Goal: Information Seeking & Learning: Learn about a topic

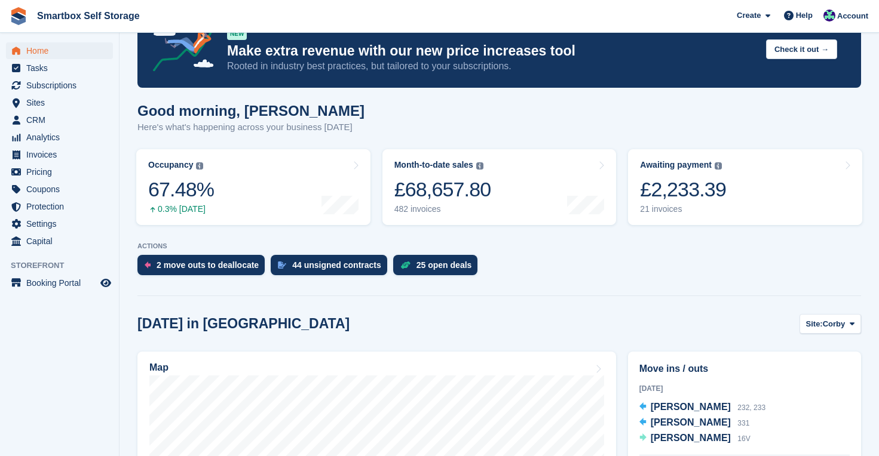
scroll to position [46, 0]
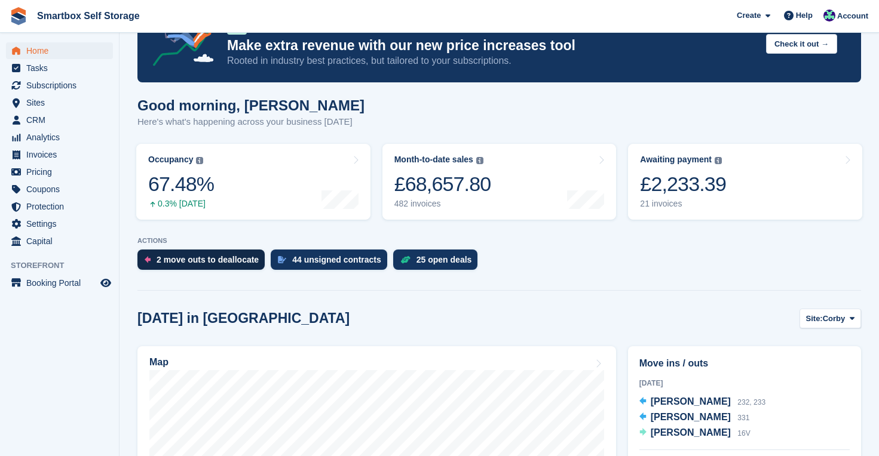
click at [207, 257] on div "2 move outs to deallocate" at bounding box center [207, 260] width 102 height 10
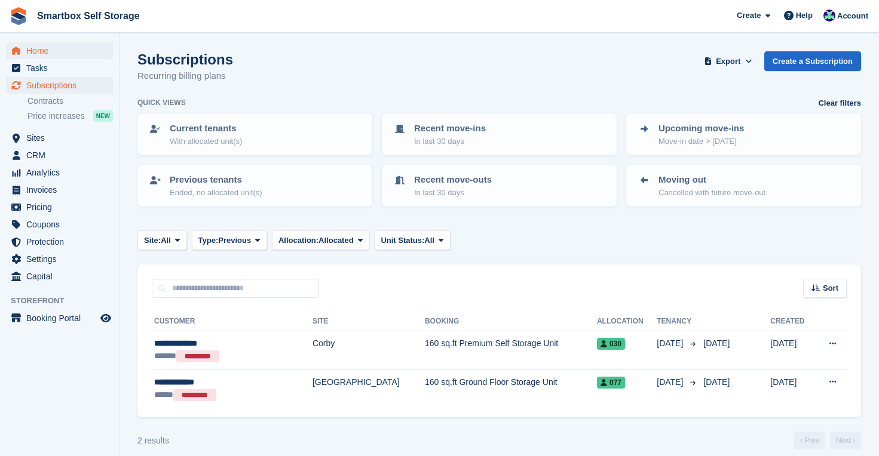
click at [44, 52] on span "Home" at bounding box center [62, 50] width 72 height 17
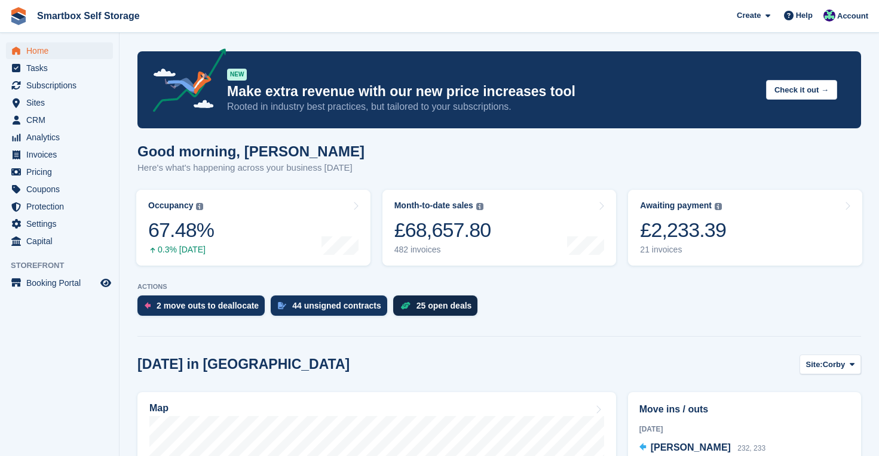
click at [450, 307] on div "25 open deals" at bounding box center [444, 306] width 56 height 10
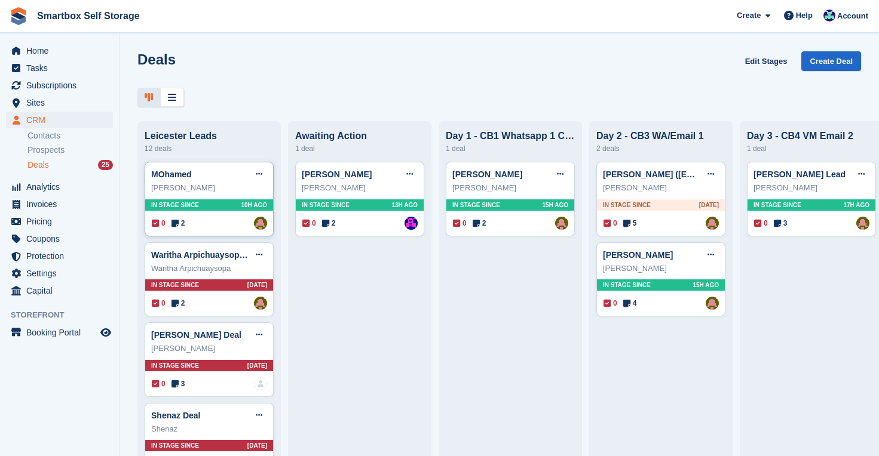
click at [224, 206] on div "In stage since 10H AGO" at bounding box center [209, 205] width 128 height 11
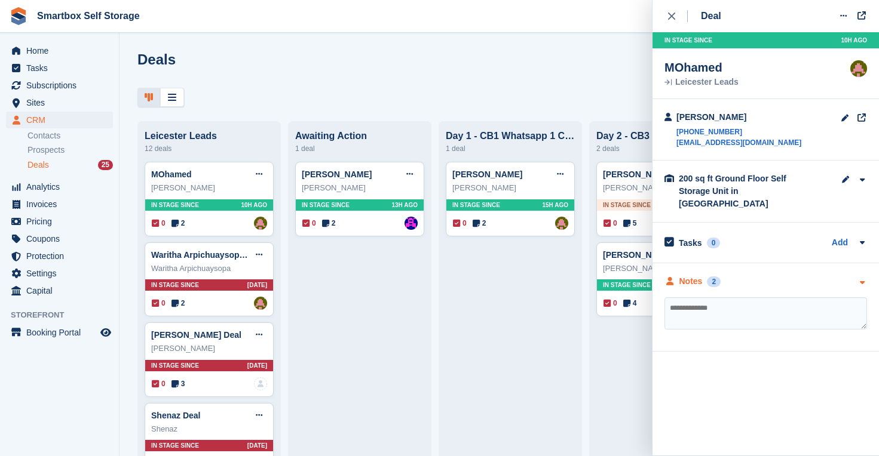
click at [688, 275] on div "Notes" at bounding box center [690, 281] width 23 height 13
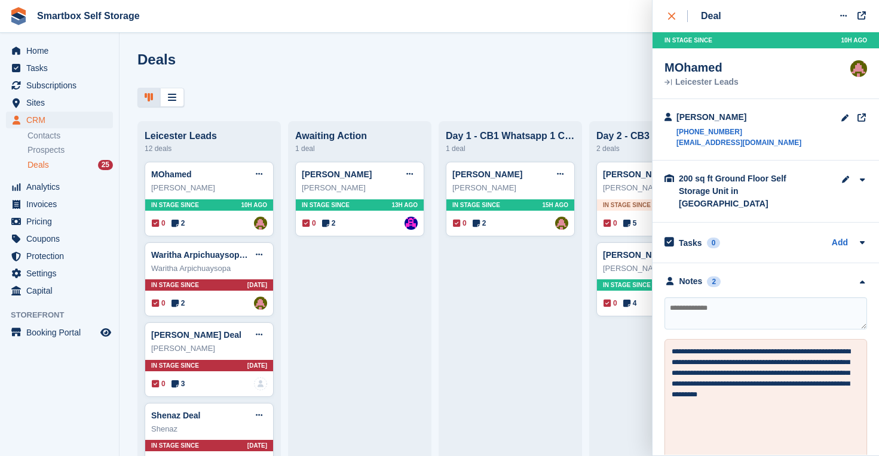
click at [674, 19] on icon "close" at bounding box center [671, 16] width 7 height 7
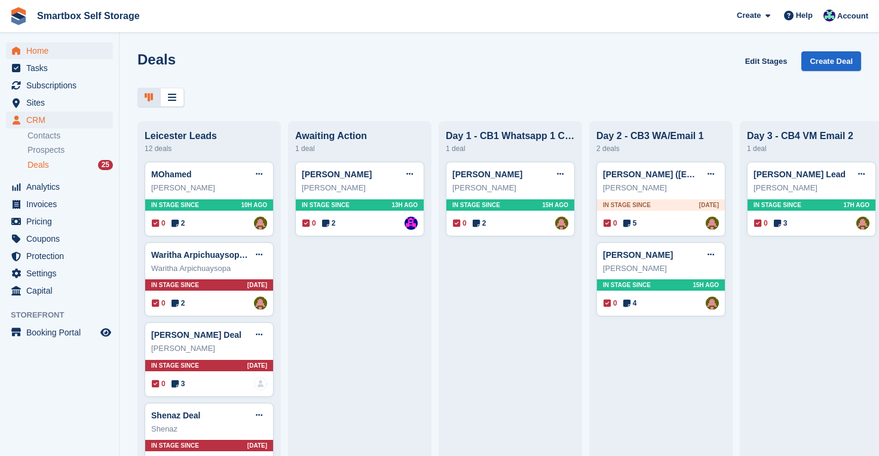
click at [39, 50] on span "Home" at bounding box center [62, 50] width 72 height 17
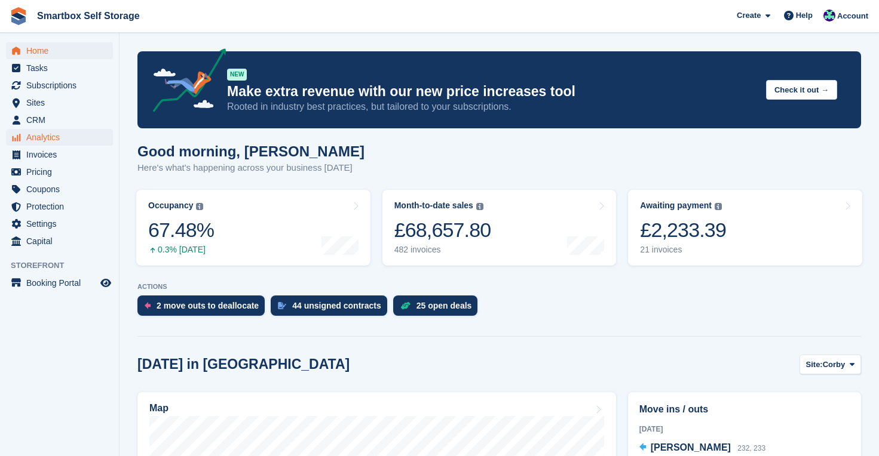
click at [48, 136] on span "Analytics" at bounding box center [62, 137] width 72 height 17
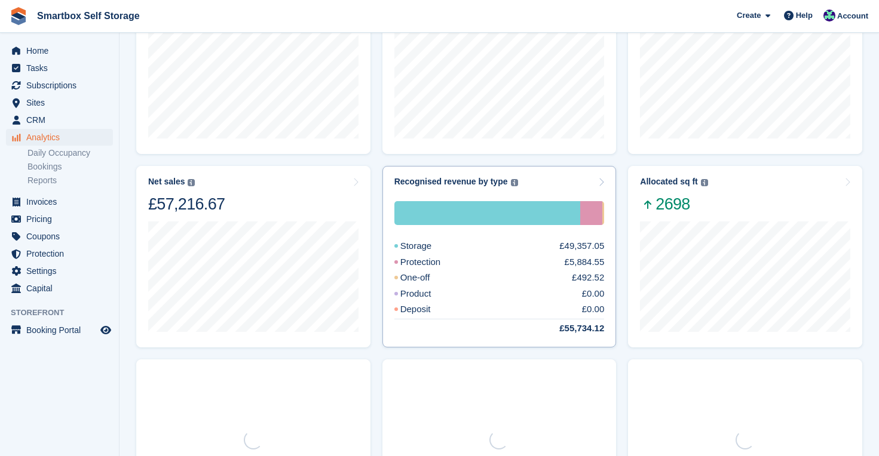
scroll to position [173, 0]
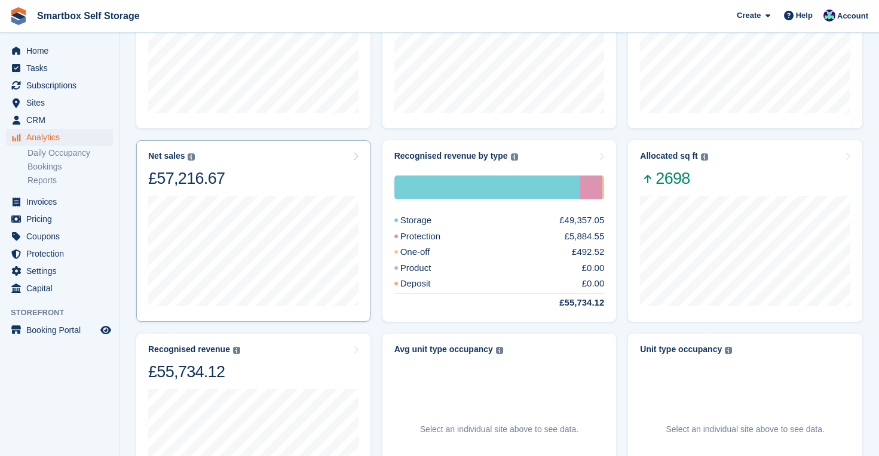
click at [297, 184] on div "Net sales The sum of all finalised invoices, after discount and excluding tax. …" at bounding box center [253, 170] width 210 height 38
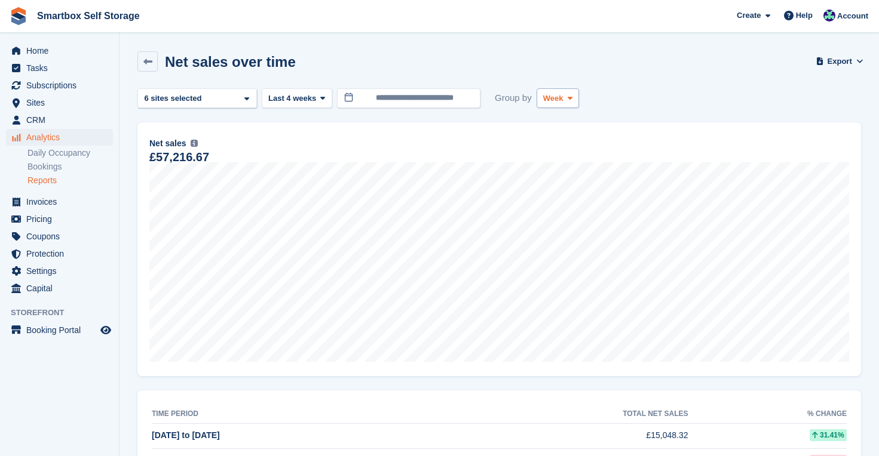
click at [566, 104] on button "Week" at bounding box center [557, 98] width 42 height 20
click at [563, 170] on link "Month" at bounding box center [594, 170] width 104 height 22
click at [319, 97] on span at bounding box center [323, 98] width 10 height 10
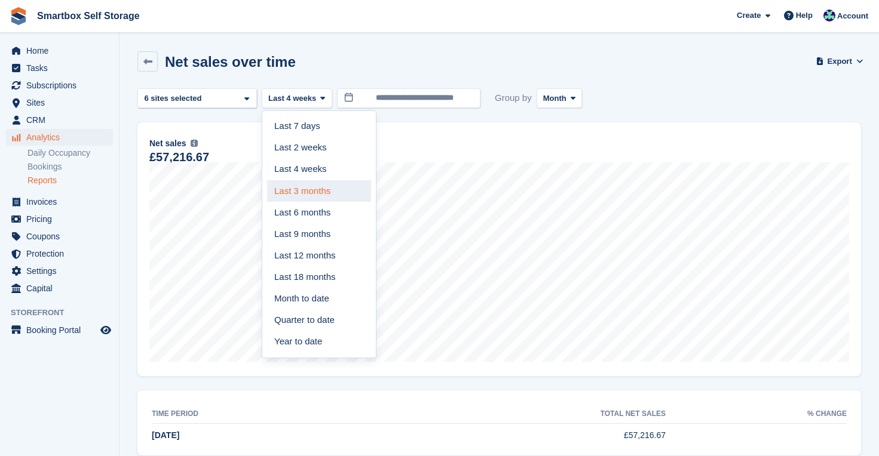
click at [316, 185] on link "Last 3 months" at bounding box center [319, 191] width 104 height 22
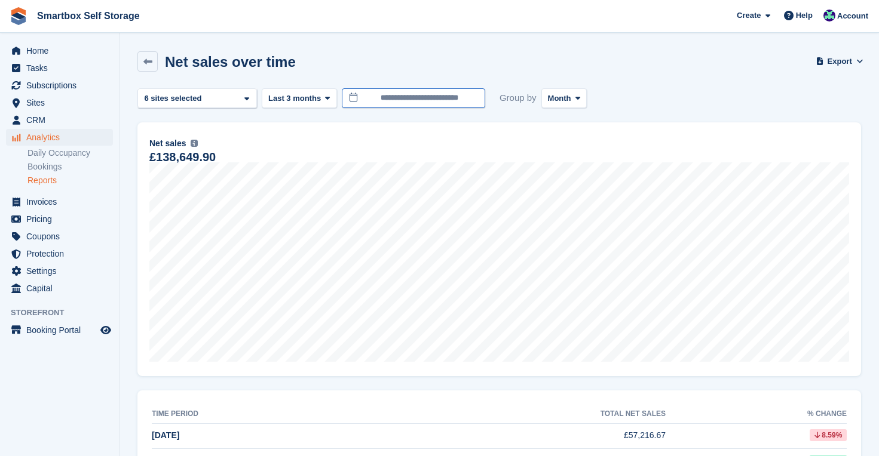
click at [411, 99] on input "**********" at bounding box center [413, 98] width 143 height 20
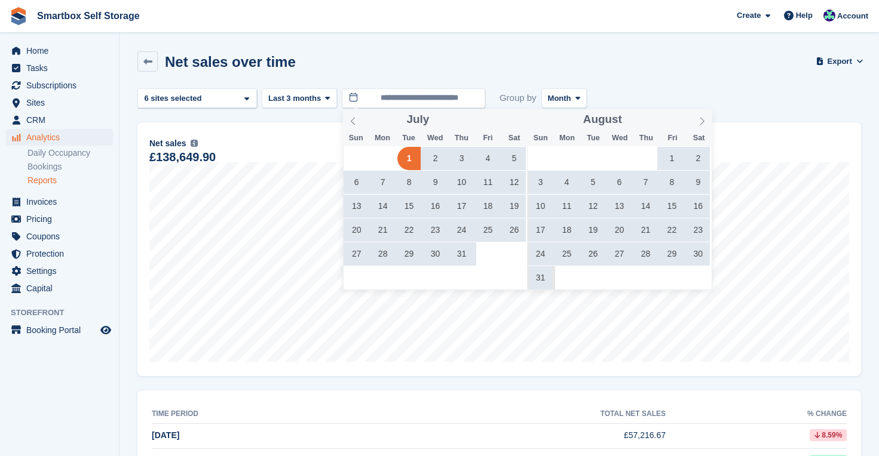
click at [670, 159] on span "1" at bounding box center [671, 158] width 23 height 23
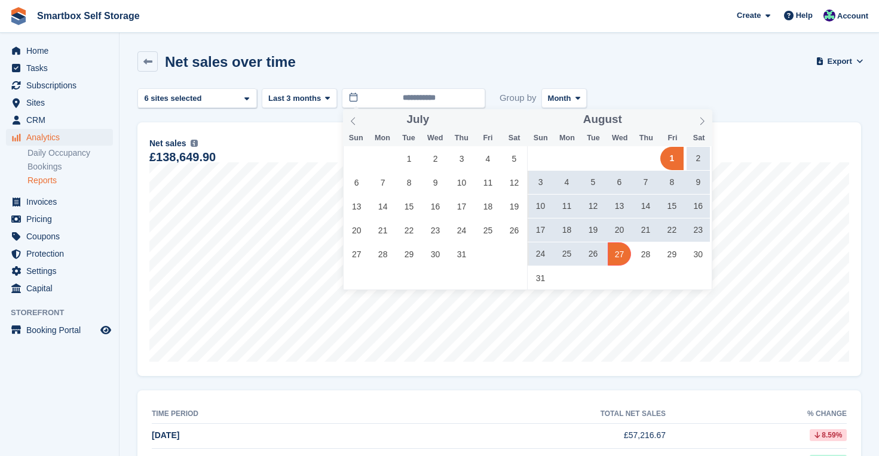
click at [619, 255] on span "27" at bounding box center [618, 254] width 23 height 23
type input "**********"
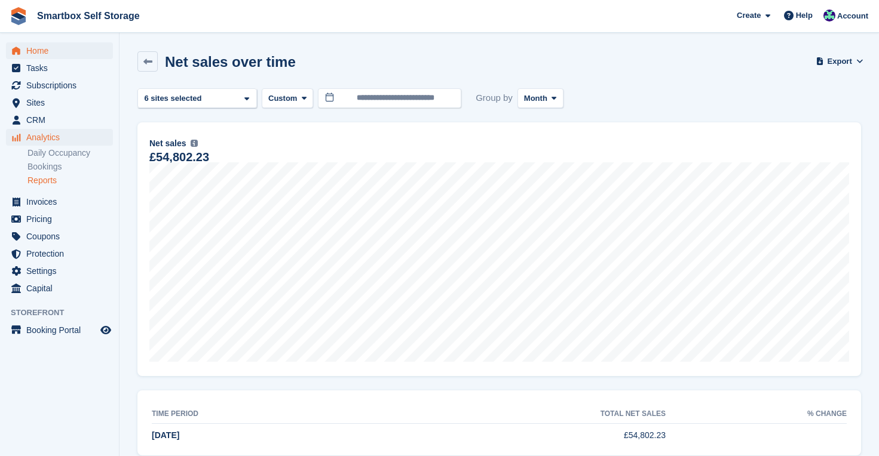
click at [38, 49] on span "Home" at bounding box center [62, 50] width 72 height 17
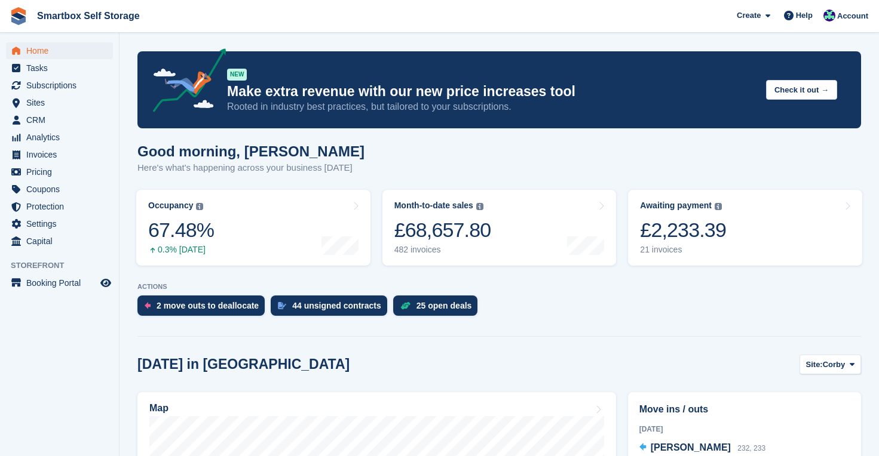
click at [41, 51] on span "Home" at bounding box center [62, 50] width 72 height 17
click at [49, 108] on span "Sites" at bounding box center [62, 102] width 72 height 17
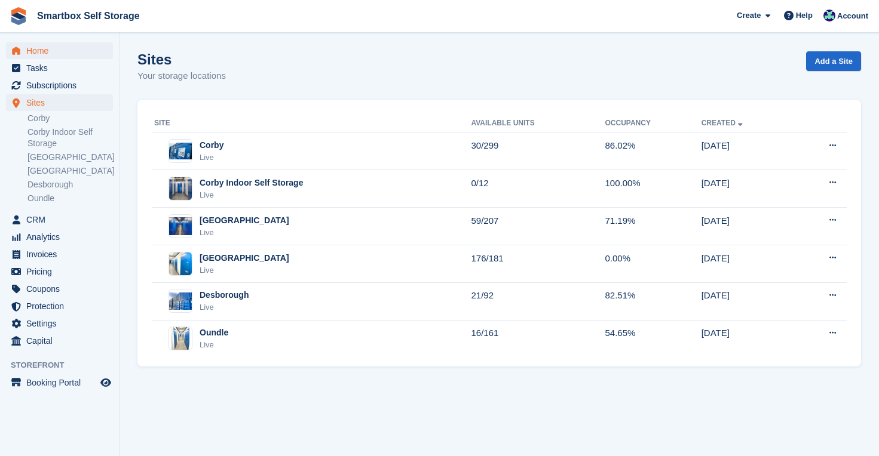
click at [41, 47] on span "Home" at bounding box center [62, 50] width 72 height 17
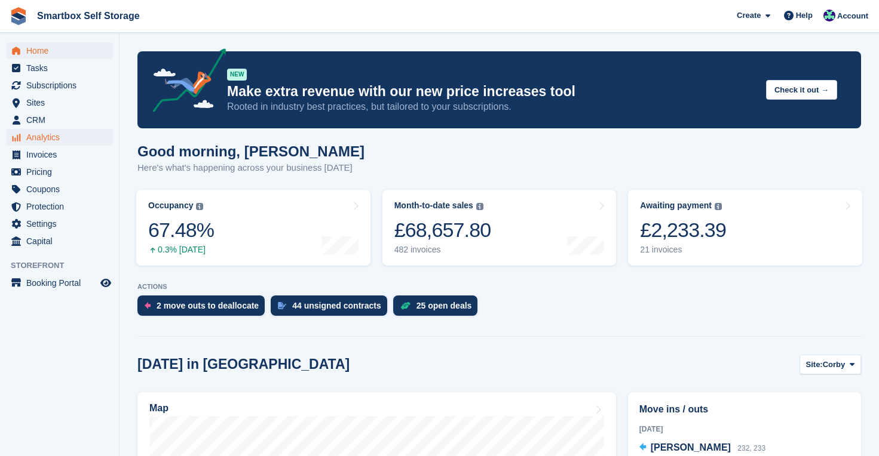
click at [50, 139] on span "Analytics" at bounding box center [62, 137] width 72 height 17
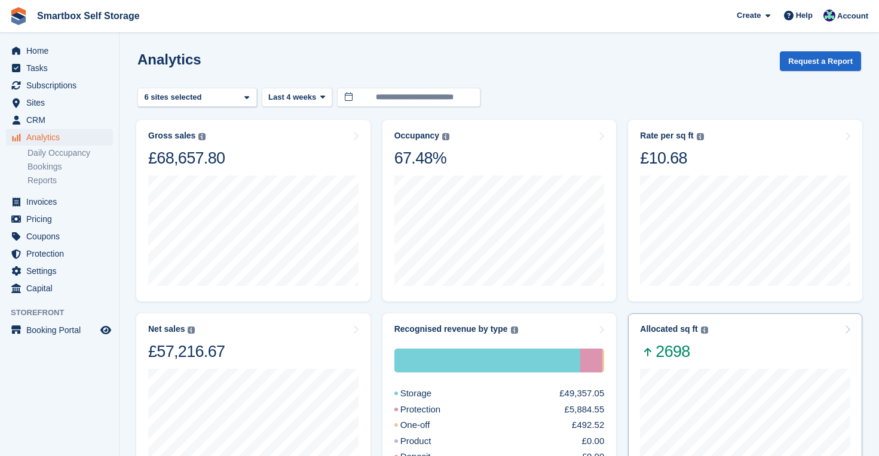
click at [746, 339] on div "Allocated sq ft The total change in allocated area from the beginning to the en…" at bounding box center [745, 343] width 210 height 38
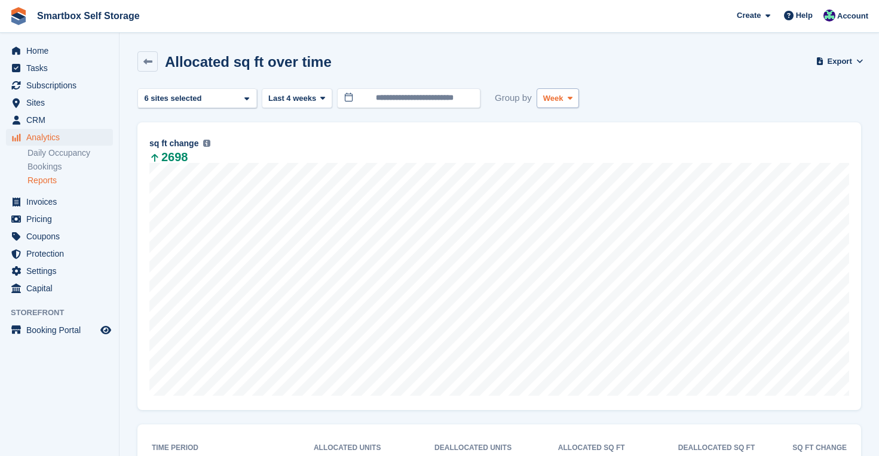
click at [569, 101] on span at bounding box center [570, 98] width 10 height 10
click at [568, 175] on link "Month" at bounding box center [594, 170] width 104 height 22
click at [312, 94] on span "Last 4 weeks" at bounding box center [292, 99] width 48 height 12
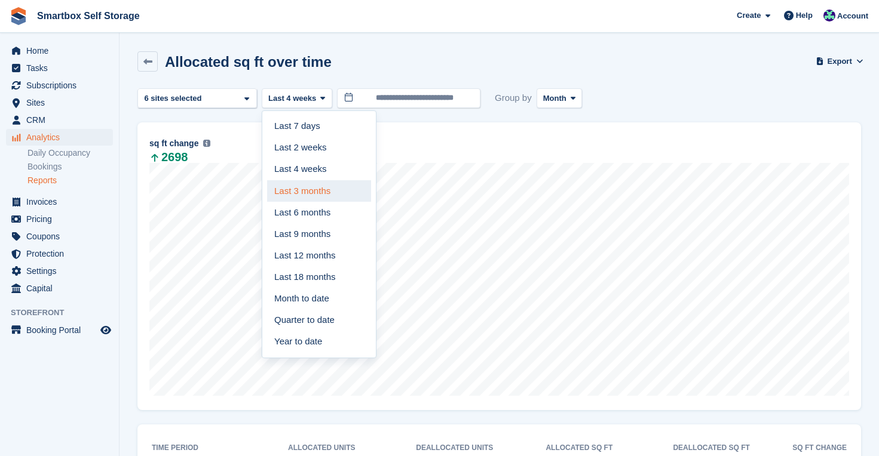
click at [317, 186] on link "Last 3 months" at bounding box center [319, 191] width 104 height 22
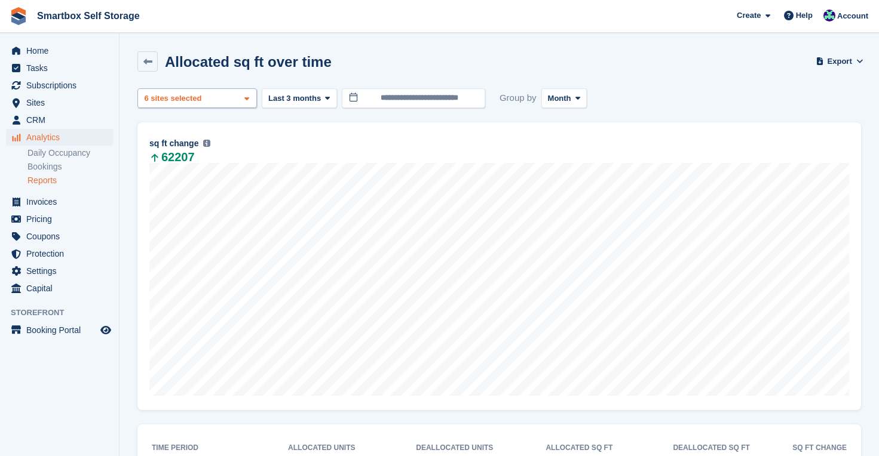
click at [218, 95] on div "Corby 2 sites selected 3 sites selected 4 sites selected 5 sites selected 6 sit…" at bounding box center [196, 98] width 119 height 20
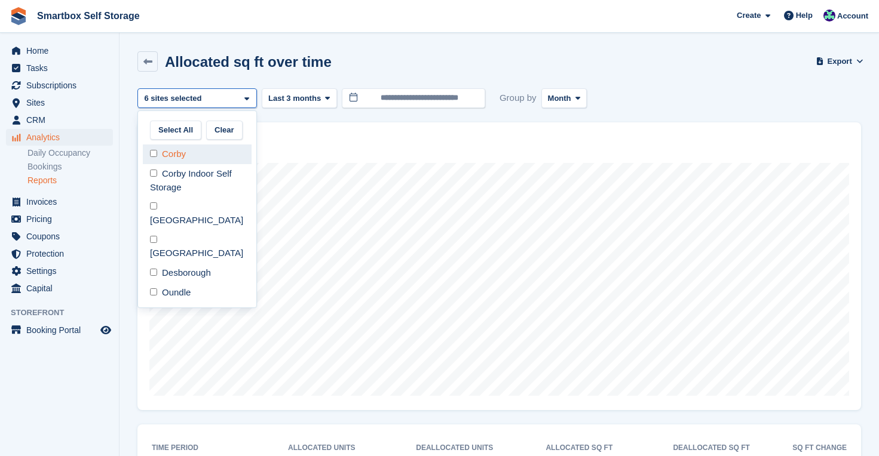
click at [179, 150] on div "Corby" at bounding box center [197, 155] width 109 height 20
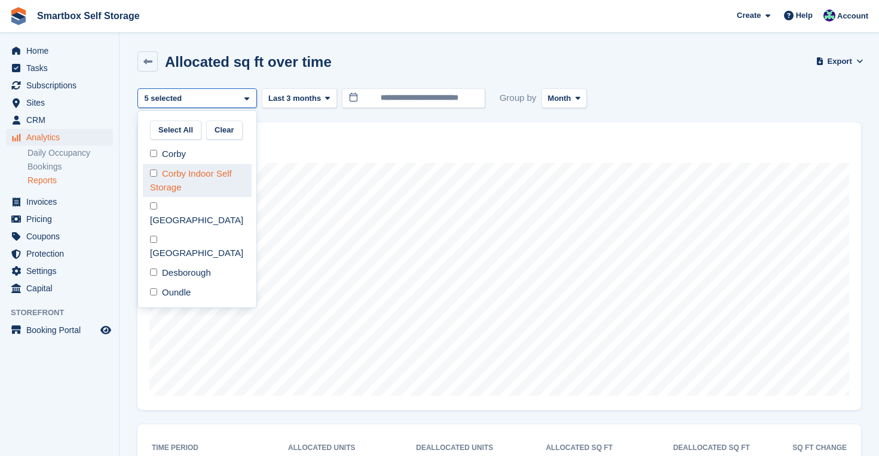
scroll to position [51, 0]
click at [179, 175] on div "Corby Indoor Self Storage" at bounding box center [197, 180] width 109 height 33
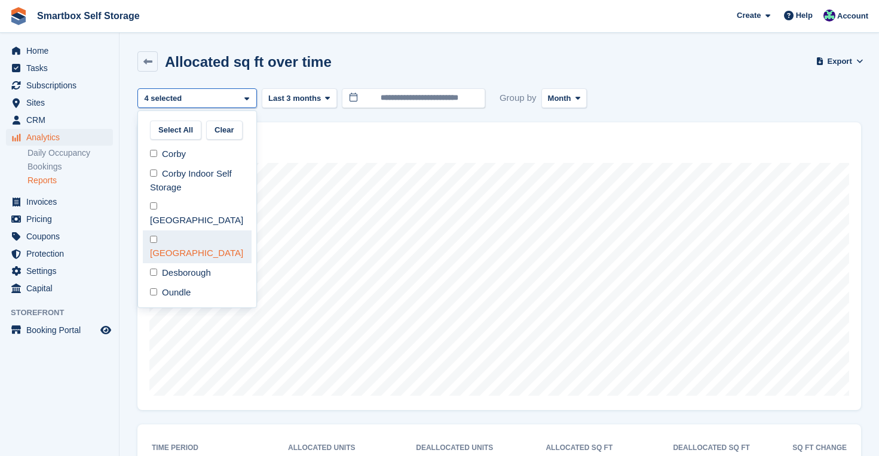
click at [173, 231] on div "[GEOGRAPHIC_DATA]" at bounding box center [197, 247] width 109 height 33
click at [173, 263] on div "Desborough" at bounding box center [197, 273] width 109 height 20
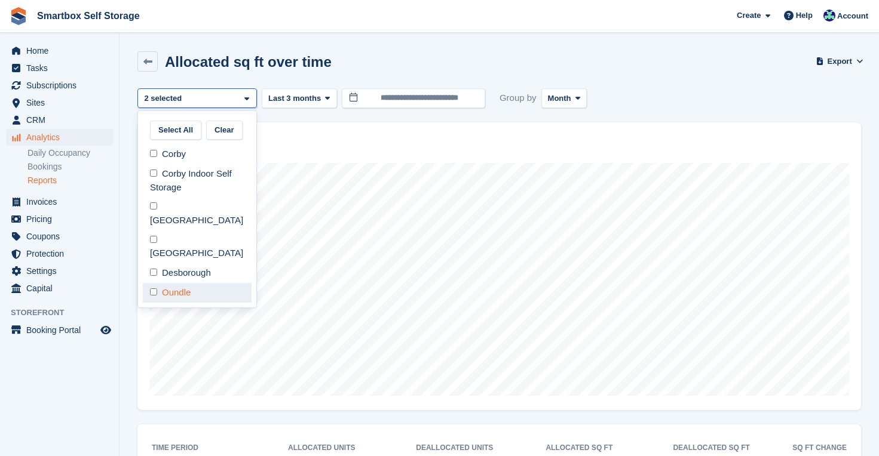
click at [173, 283] on div "Oundle" at bounding box center [197, 293] width 109 height 20
select select "****"
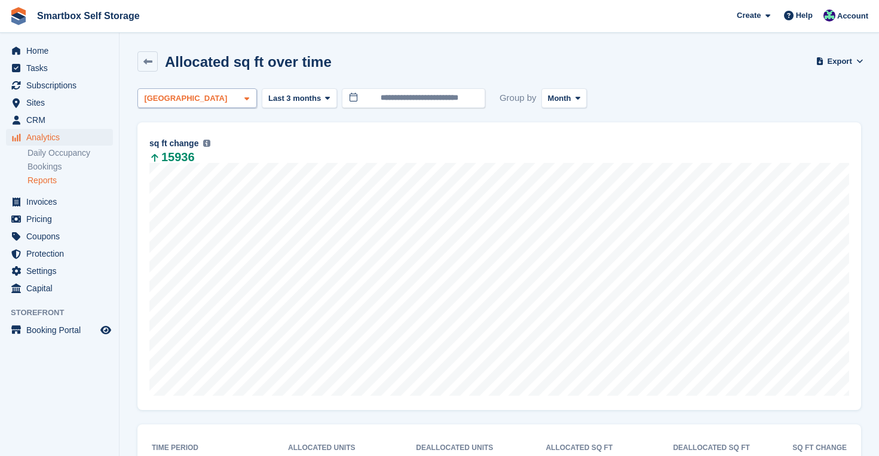
click at [234, 91] on div "[GEOGRAPHIC_DATA]" at bounding box center [196, 98] width 119 height 20
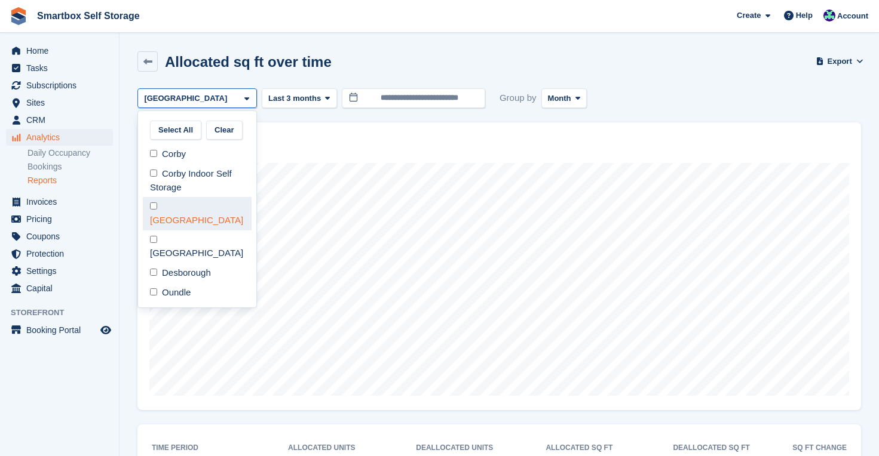
click at [182, 202] on div "[GEOGRAPHIC_DATA]" at bounding box center [197, 213] width 109 height 33
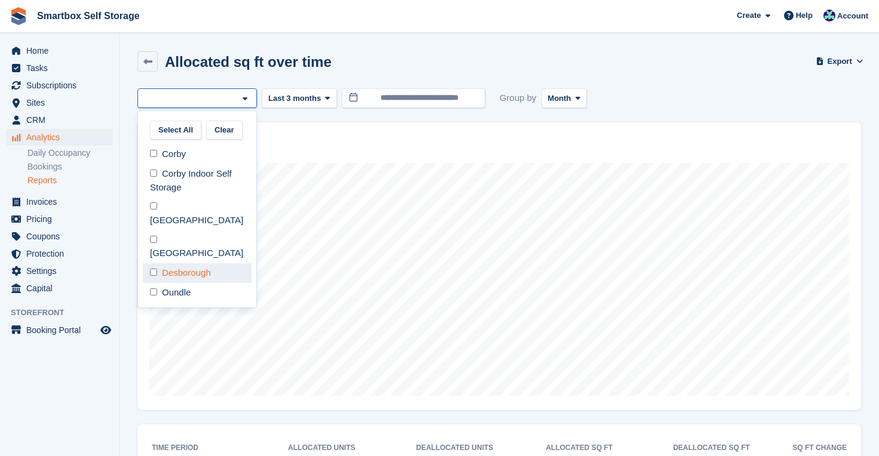
click at [186, 263] on div "Desborough" at bounding box center [197, 273] width 109 height 20
select select "****"
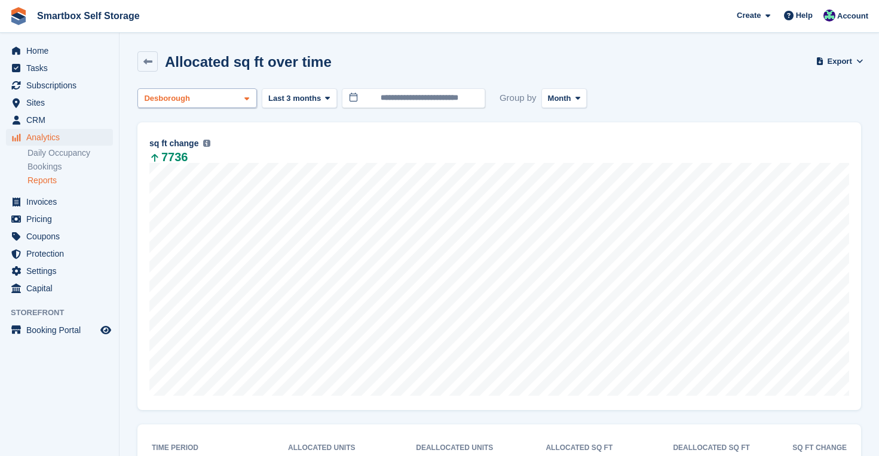
click at [242, 97] on span at bounding box center [247, 99] width 10 height 10
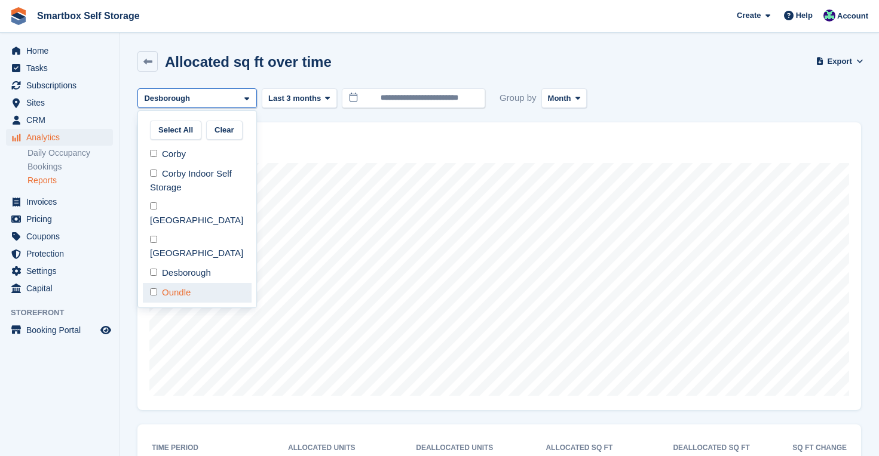
click at [196, 283] on div "Oundle" at bounding box center [197, 293] width 109 height 20
click at [196, 263] on div "Desborough" at bounding box center [197, 273] width 109 height 20
select select "****"
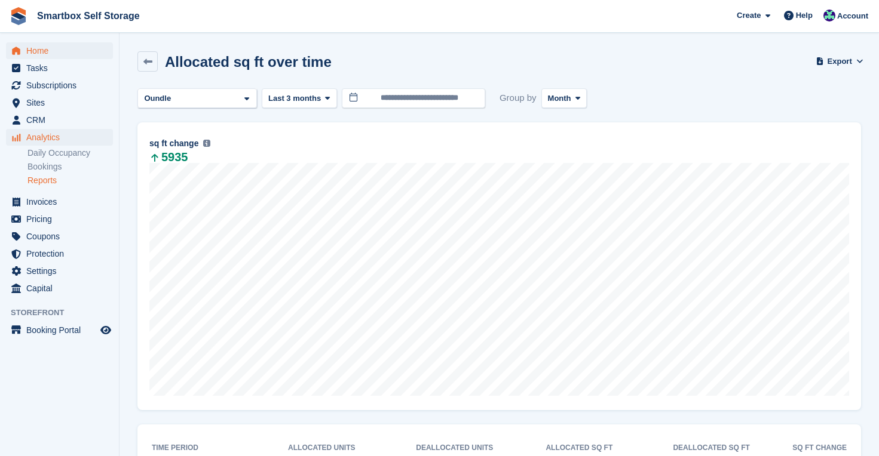
click at [34, 53] on span "Home" at bounding box center [62, 50] width 72 height 17
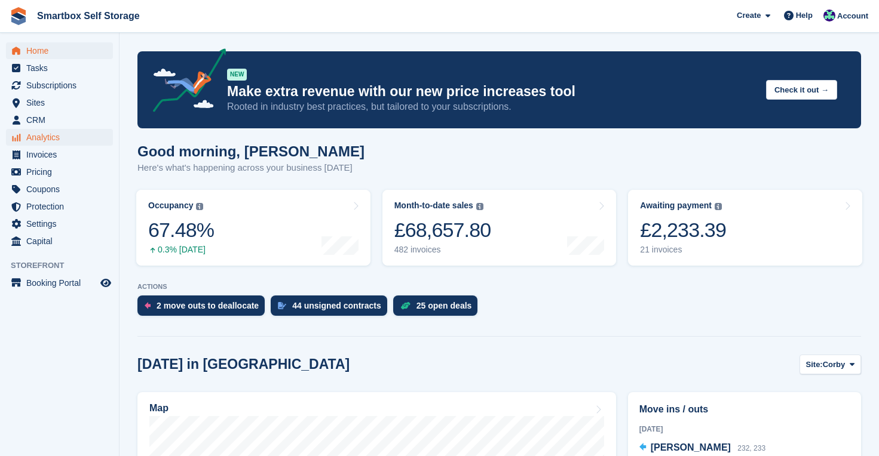
click at [62, 133] on span "Analytics" at bounding box center [62, 137] width 72 height 17
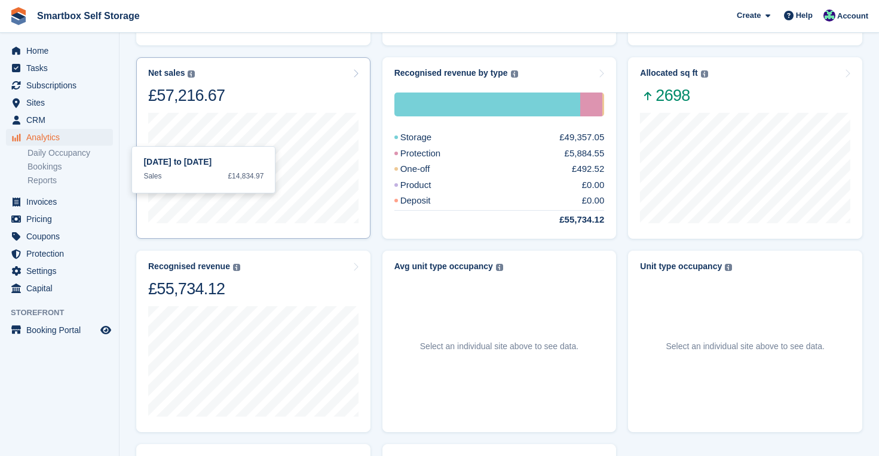
scroll to position [275, 0]
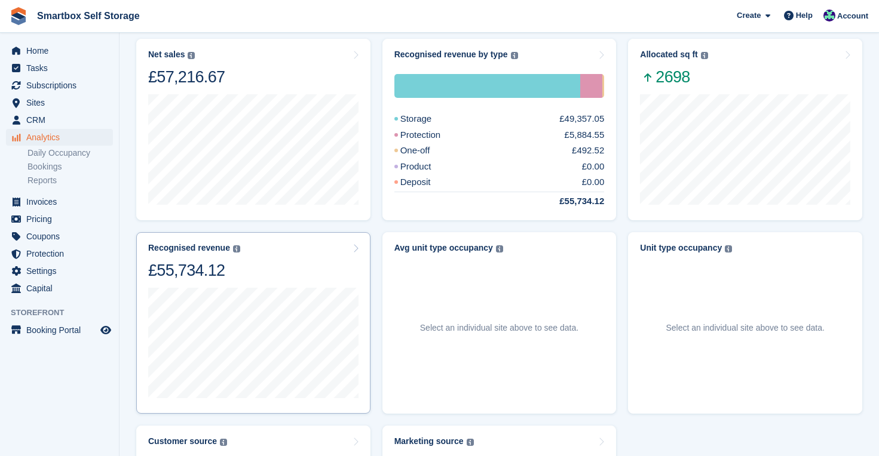
click at [263, 273] on div "Recognised revenue The sum of all finalised invoices, after discount and exclud…" at bounding box center [253, 262] width 210 height 38
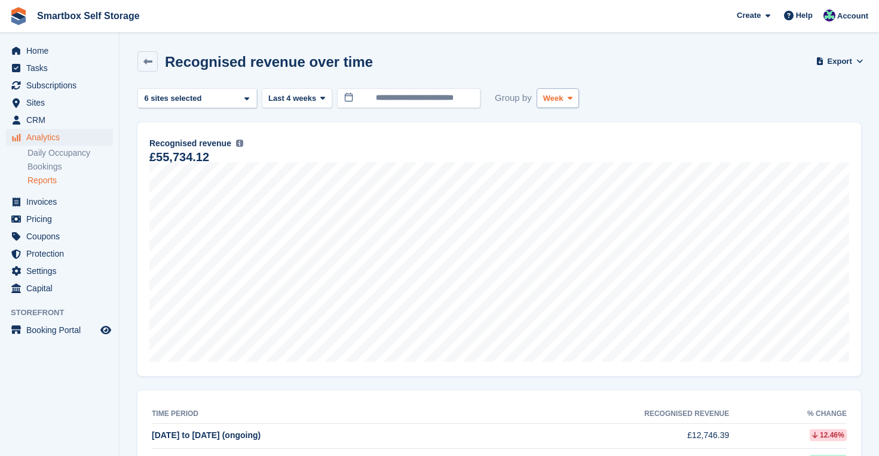
click at [570, 94] on icon at bounding box center [569, 98] width 5 height 8
click at [559, 168] on link "Month" at bounding box center [594, 170] width 104 height 22
click at [311, 102] on span "Last 4 weeks" at bounding box center [292, 99] width 48 height 12
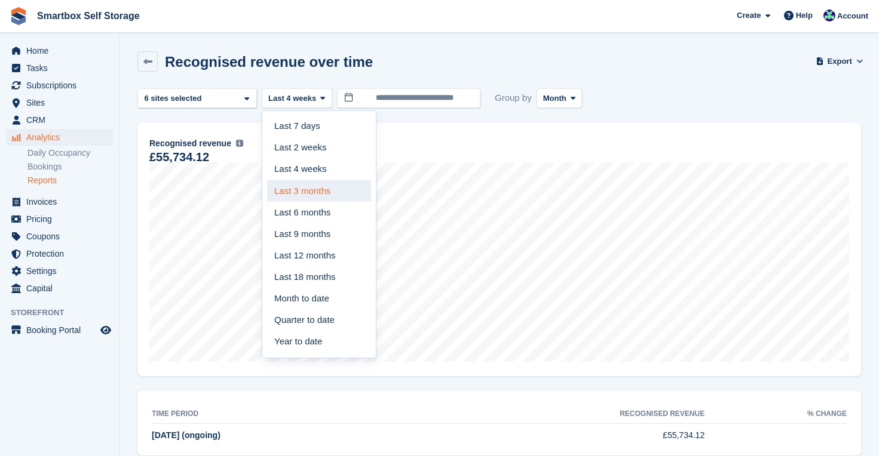
click at [312, 182] on link "Last 3 months" at bounding box center [319, 191] width 104 height 22
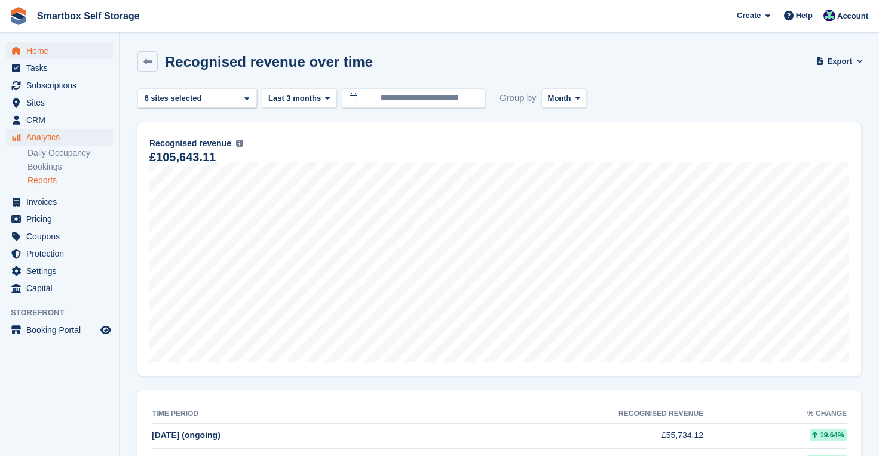
click at [48, 53] on span "Home" at bounding box center [62, 50] width 72 height 17
